Goal: Task Accomplishment & Management: Manage account settings

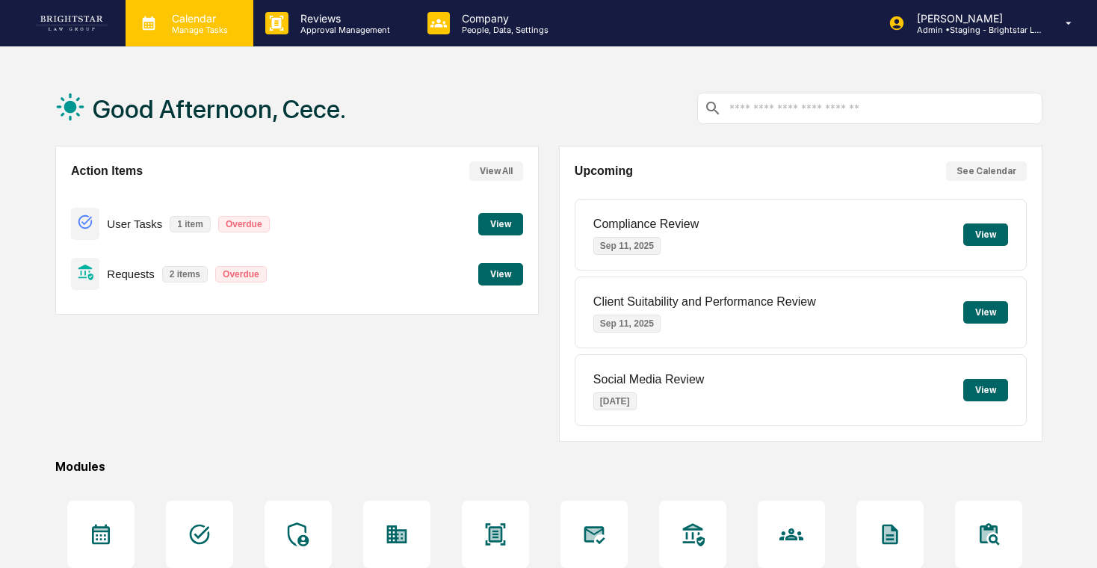
click at [193, 15] on p "Calendar" at bounding box center [197, 18] width 75 height 13
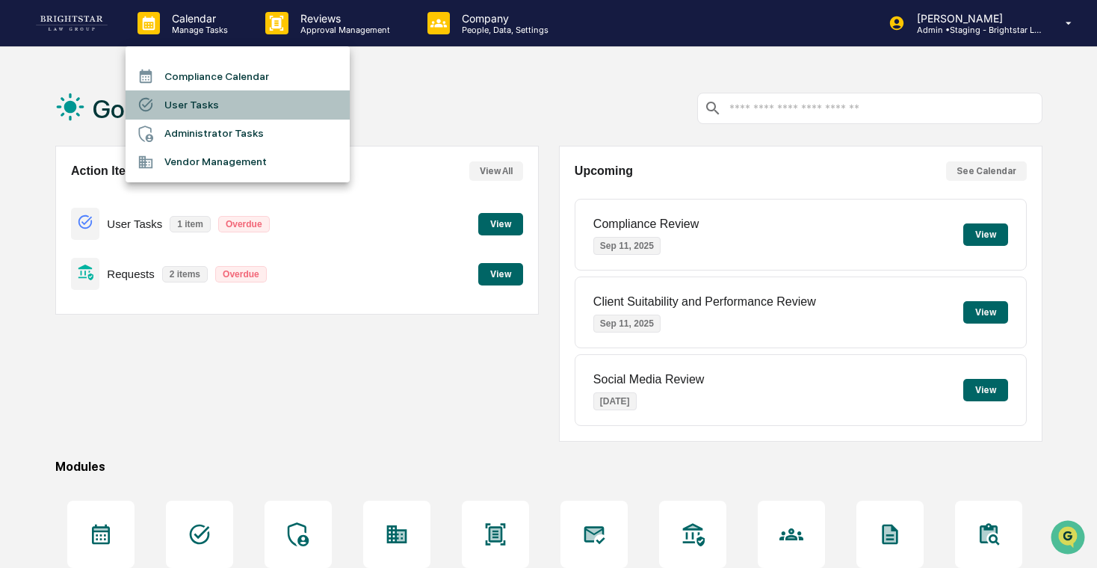
click at [215, 102] on li "User Tasks" at bounding box center [238, 104] width 224 height 28
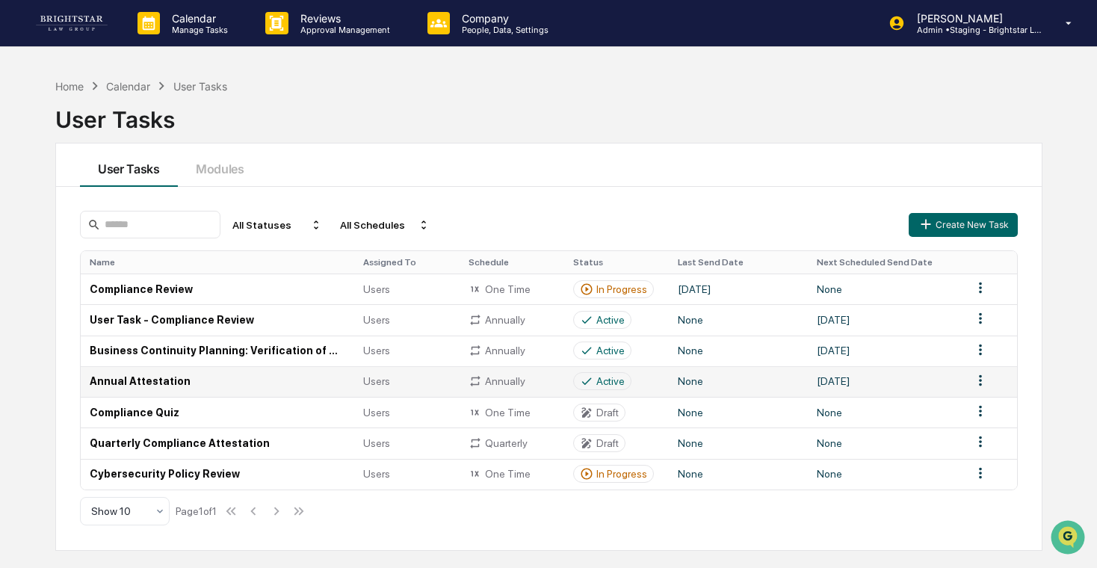
click at [292, 389] on td "Annual Attestation" at bounding box center [218, 381] width 274 height 31
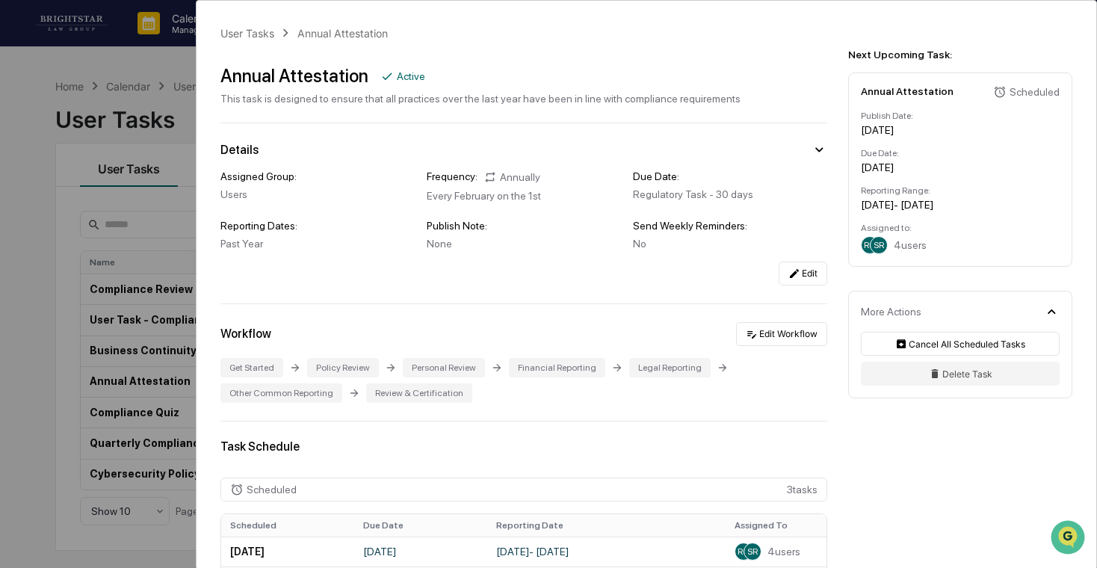
click at [141, 301] on div "User Tasks Annual Attestation Annual Attestation Active This task is designed t…" at bounding box center [548, 284] width 1097 height 568
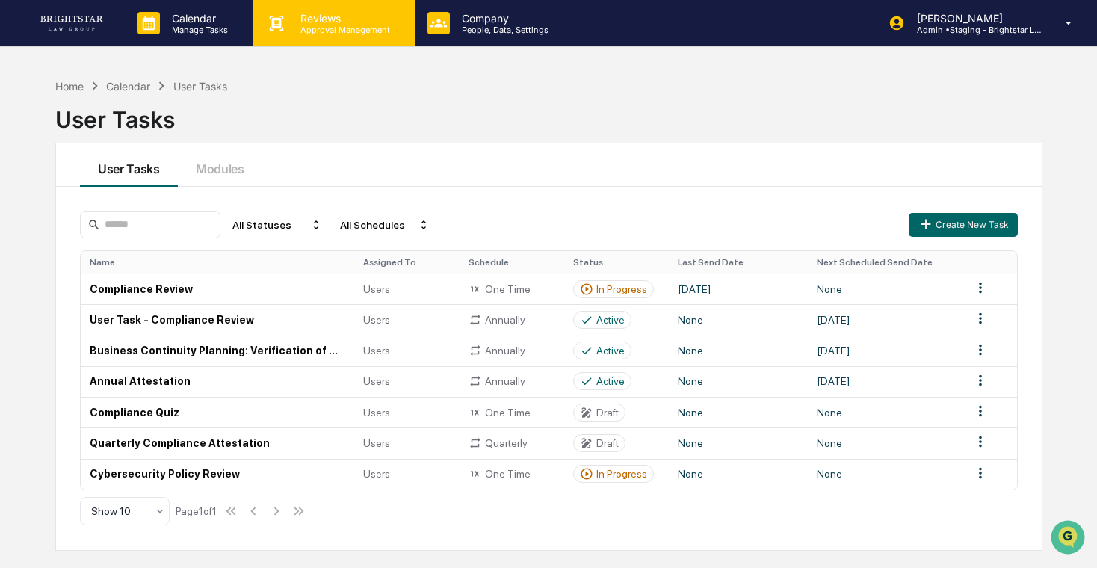
click at [377, 31] on p "Approval Management" at bounding box center [343, 30] width 109 height 10
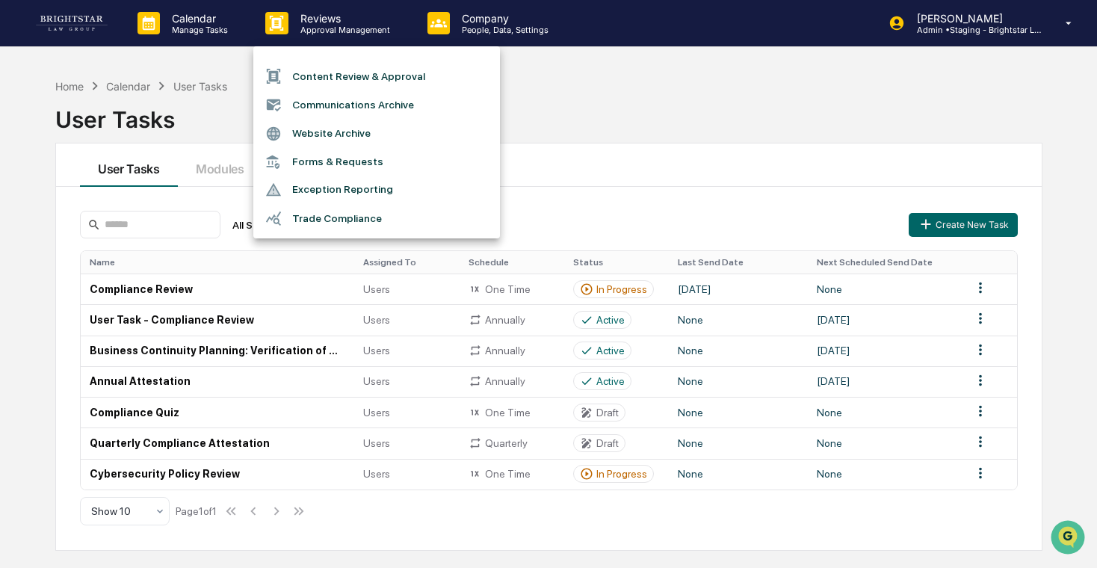
click at [203, 46] on div at bounding box center [548, 284] width 1097 height 568
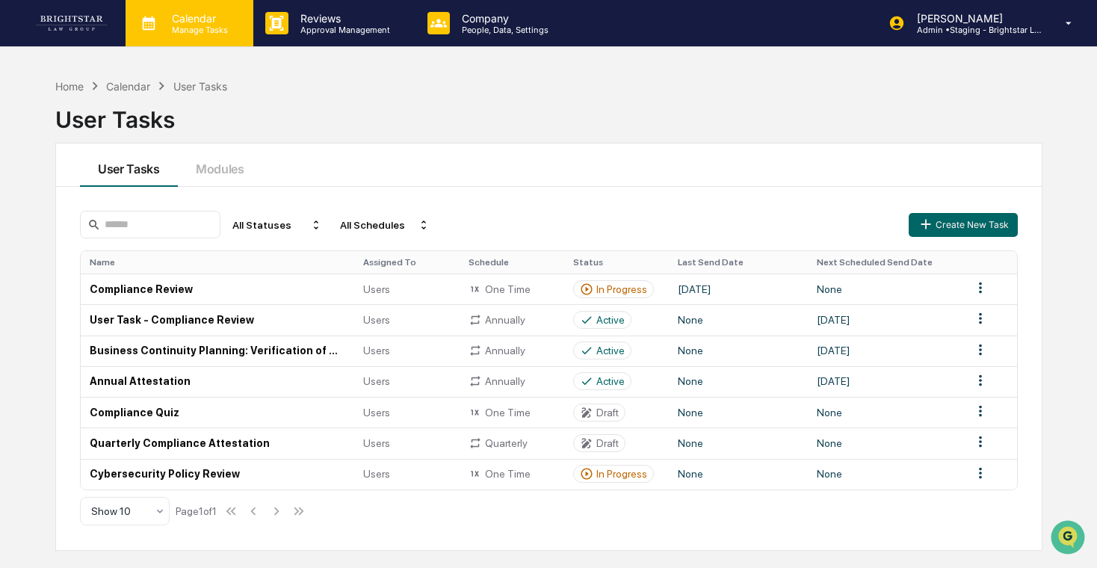
click at [218, 28] on p "Manage Tasks" at bounding box center [197, 30] width 75 height 10
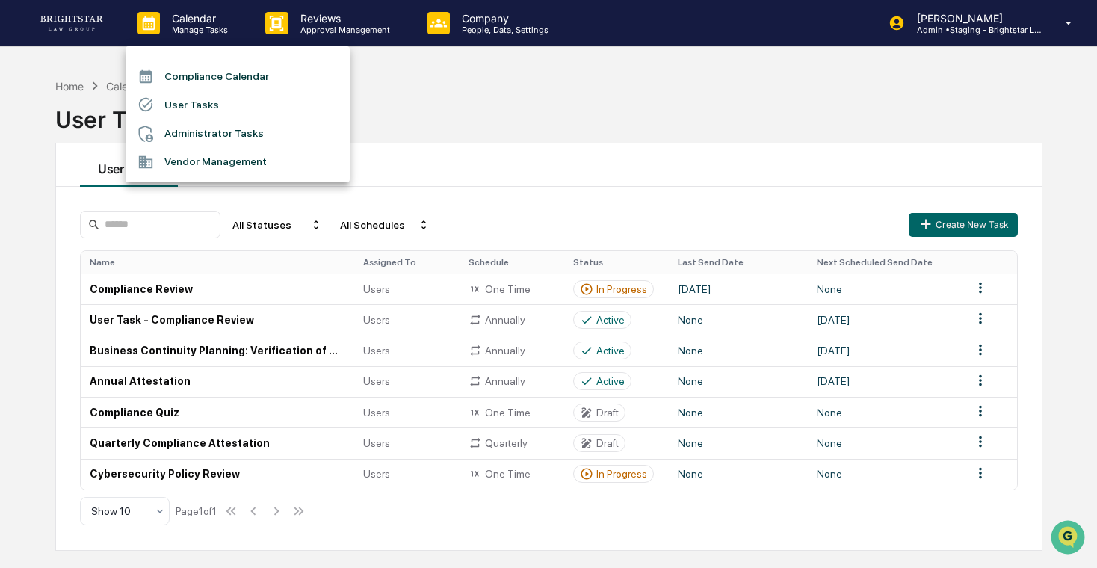
click at [245, 130] on li "Administrator Tasks" at bounding box center [238, 134] width 224 height 28
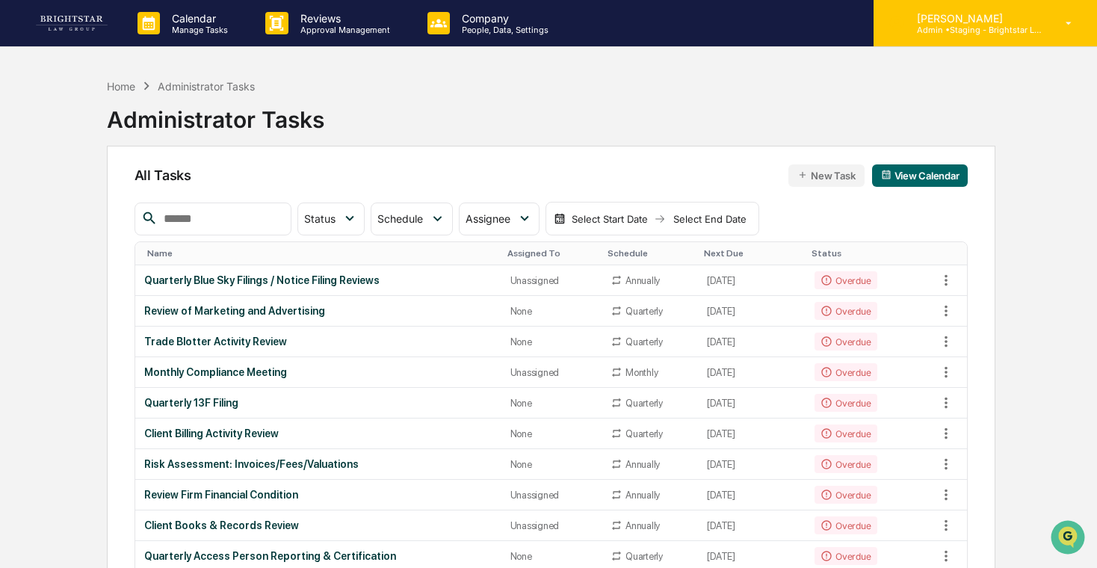
click at [975, 40] on div "[PERSON_NAME] Admin • Staging - Brightstar Law Group" at bounding box center [986, 23] width 224 height 46
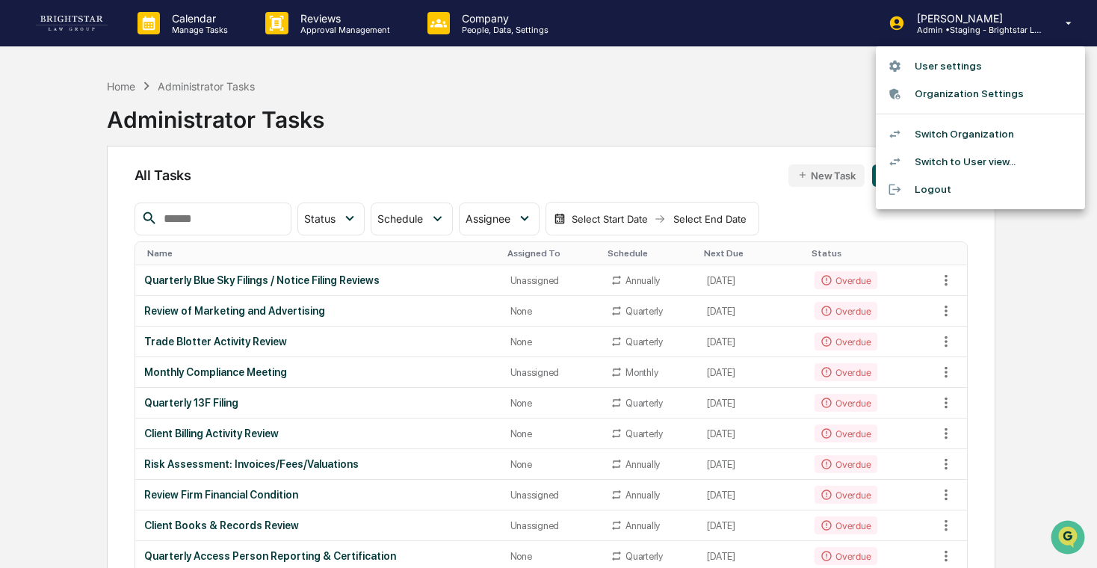
click at [208, 25] on div at bounding box center [548, 284] width 1097 height 568
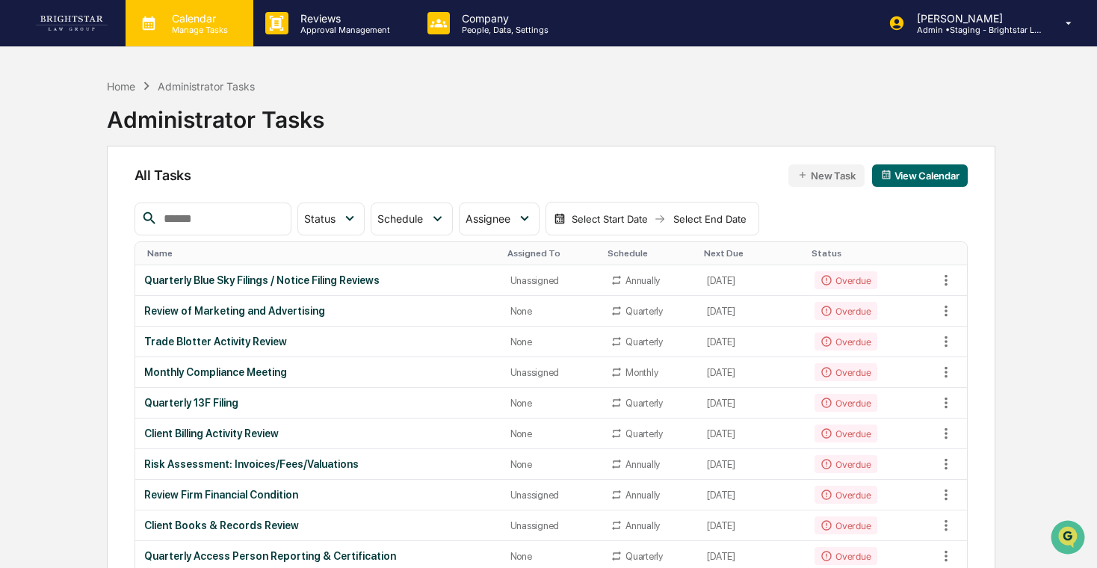
click at [229, 28] on p "Manage Tasks" at bounding box center [197, 30] width 75 height 10
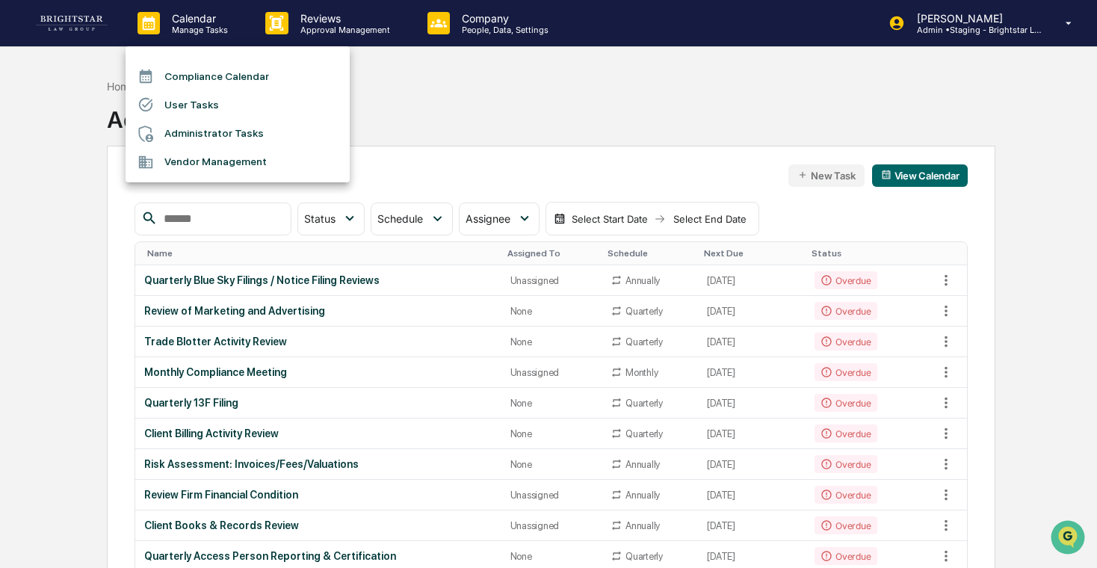
click at [220, 102] on li "User Tasks" at bounding box center [238, 104] width 224 height 28
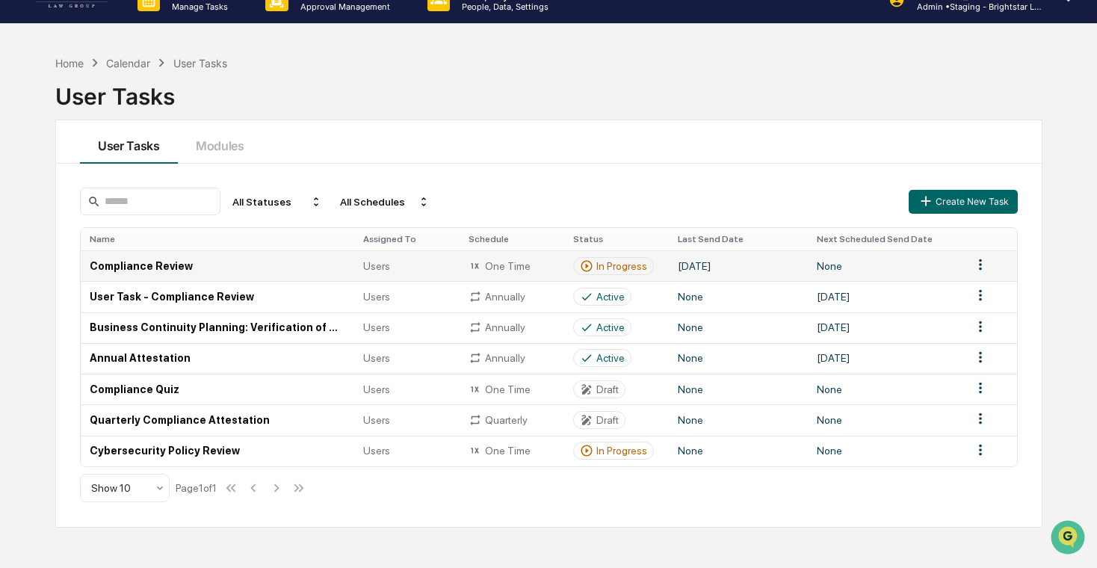
scroll to position [26, 0]
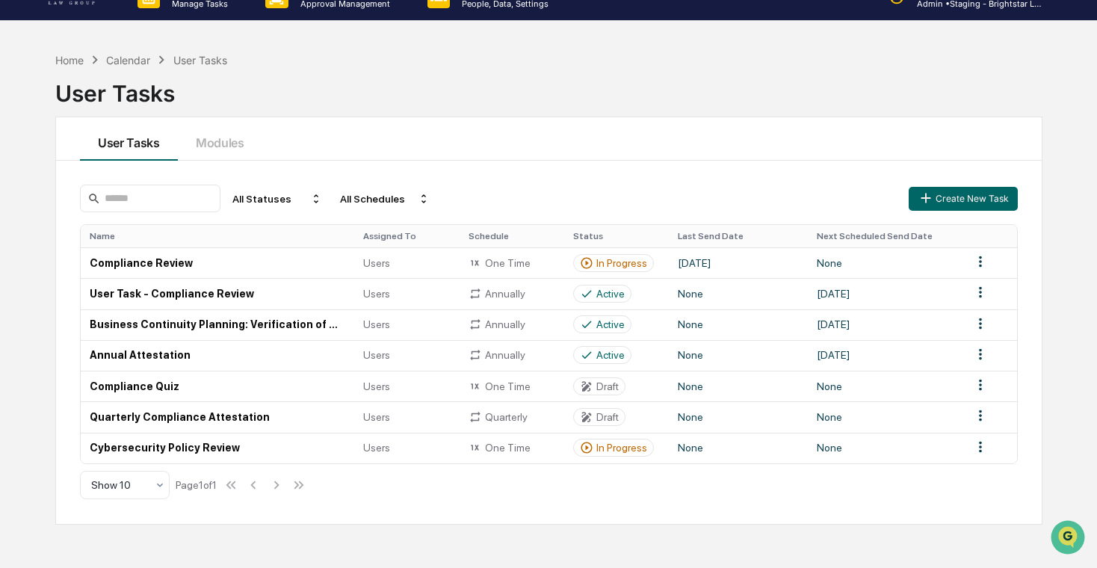
click at [265, 182] on div "All Statuses All Schedules Create New Task Name Assigned To Schedule Status Las…" at bounding box center [549, 342] width 986 height 363
click at [222, 150] on button "Modules" at bounding box center [220, 138] width 84 height 43
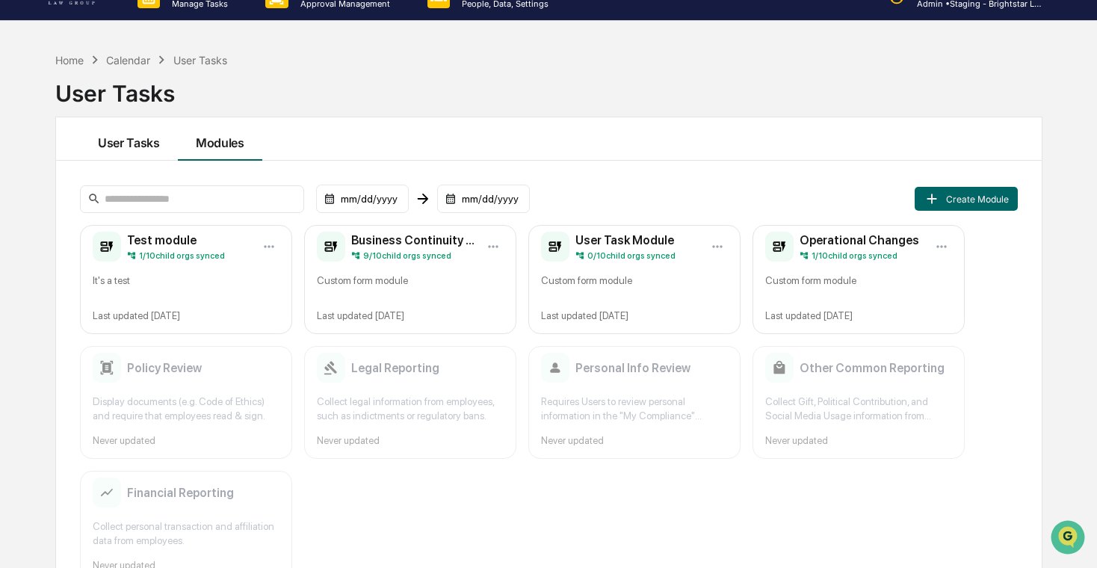
click at [145, 151] on button "User Tasks" at bounding box center [129, 138] width 98 height 43
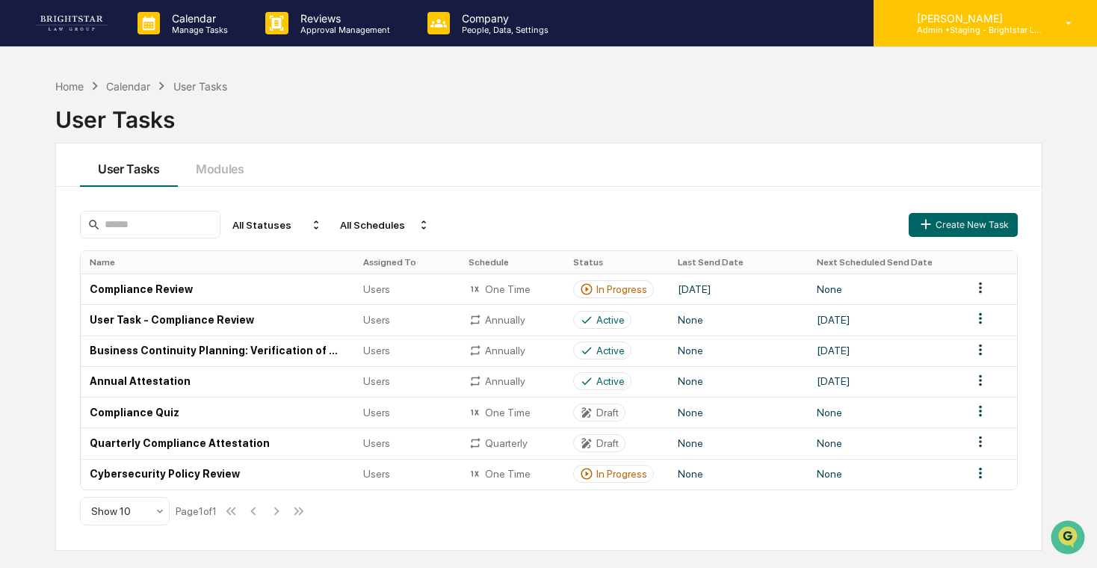
click at [952, 37] on div "[PERSON_NAME] Admin • Staging - Brightstar Law Group" at bounding box center [986, 23] width 224 height 46
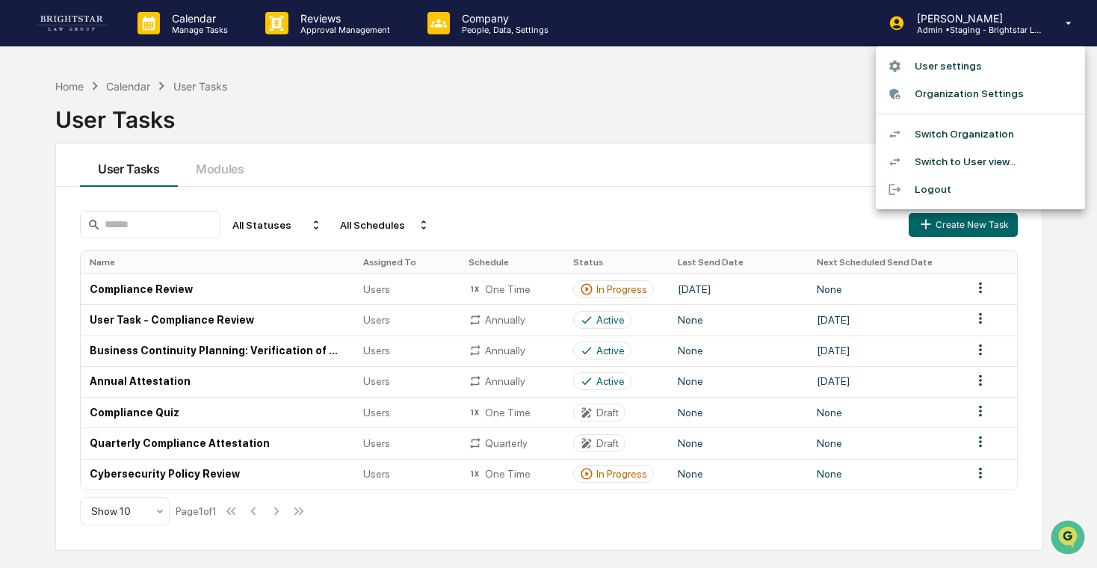
click at [948, 135] on li "Switch Organization" at bounding box center [980, 134] width 209 height 28
